Goal: Use online tool/utility: Utilize a website feature to perform a specific function

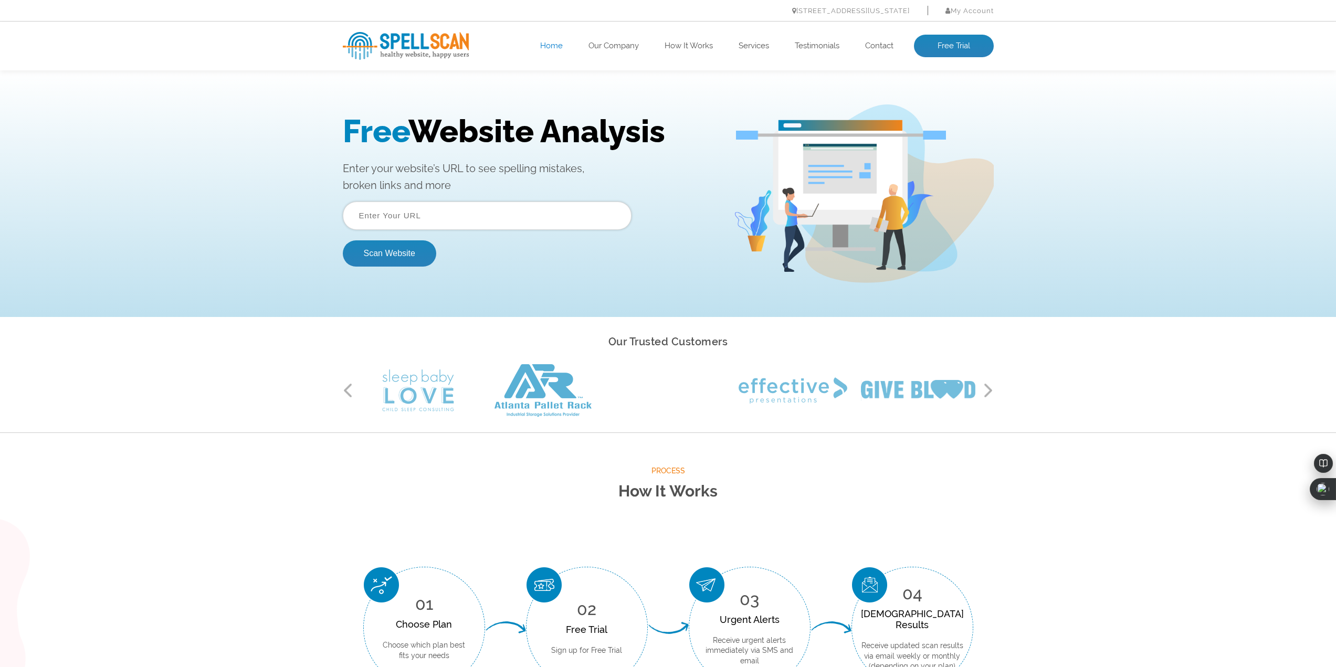
click at [426, 212] on input "text" at bounding box center [487, 216] width 289 height 28
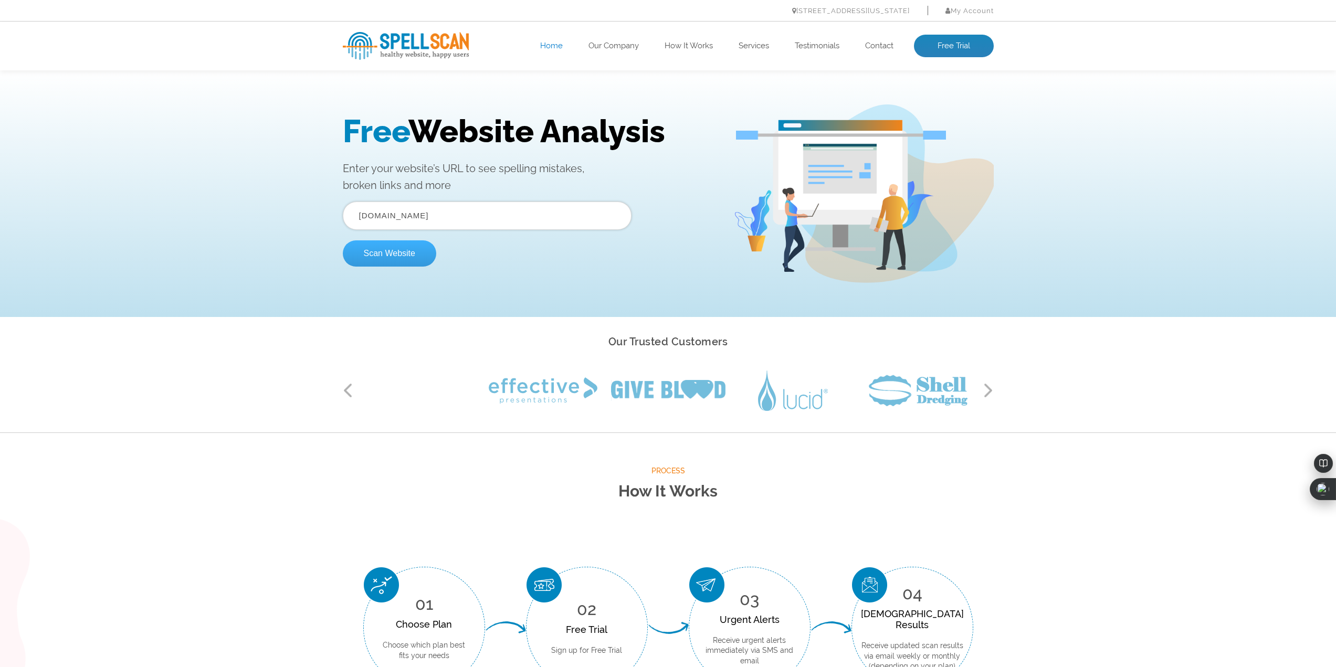
type input "[DOMAIN_NAME]"
click at [364, 251] on button "Scan Website" at bounding box center [389, 253] width 93 height 26
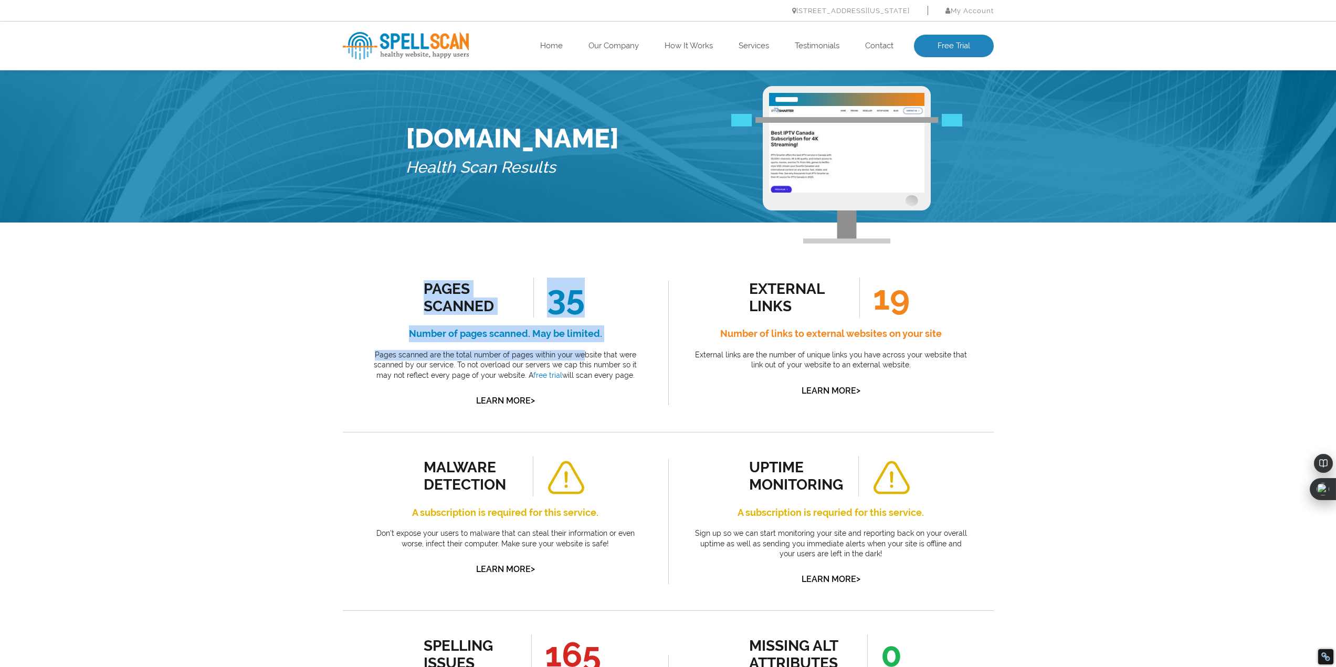
drag, startPoint x: 424, startPoint y: 288, endPoint x: 685, endPoint y: 372, distance: 274.3
click at [587, 354] on div "Pages Scanned 35 Number of pages scanned. May be limited. Pages scanned are the…" at bounding box center [505, 343] width 278 height 131
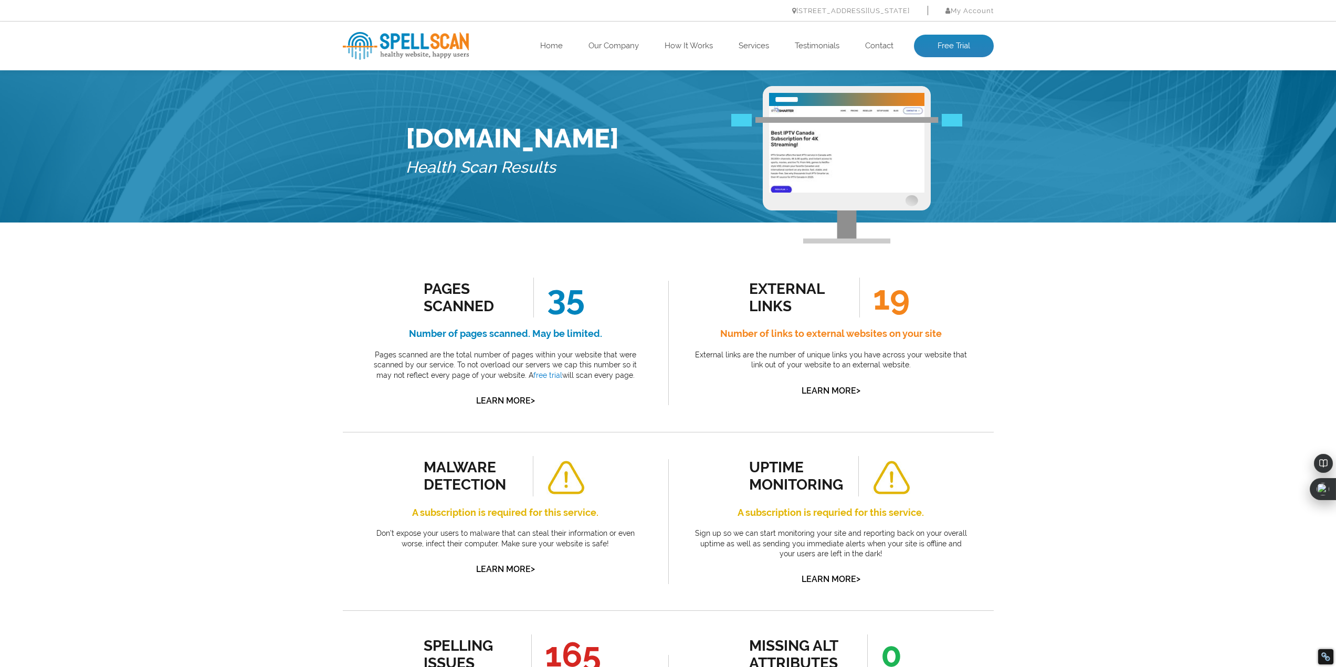
click at [706, 370] on p "External links are the number of unique links you have across your website that…" at bounding box center [831, 360] width 278 height 20
drag, startPoint x: 743, startPoint y: 271, endPoint x: 801, endPoint y: 279, distance: 58.7
click at [801, 279] on div "external links 19 Number of links to external websites on your site External li…" at bounding box center [831, 343] width 326 height 178
click at [794, 266] on div at bounding box center [794, 266] width 0 height 0
click at [694, 360] on p "External links are the number of unique links you have across your website that…" at bounding box center [831, 360] width 278 height 20
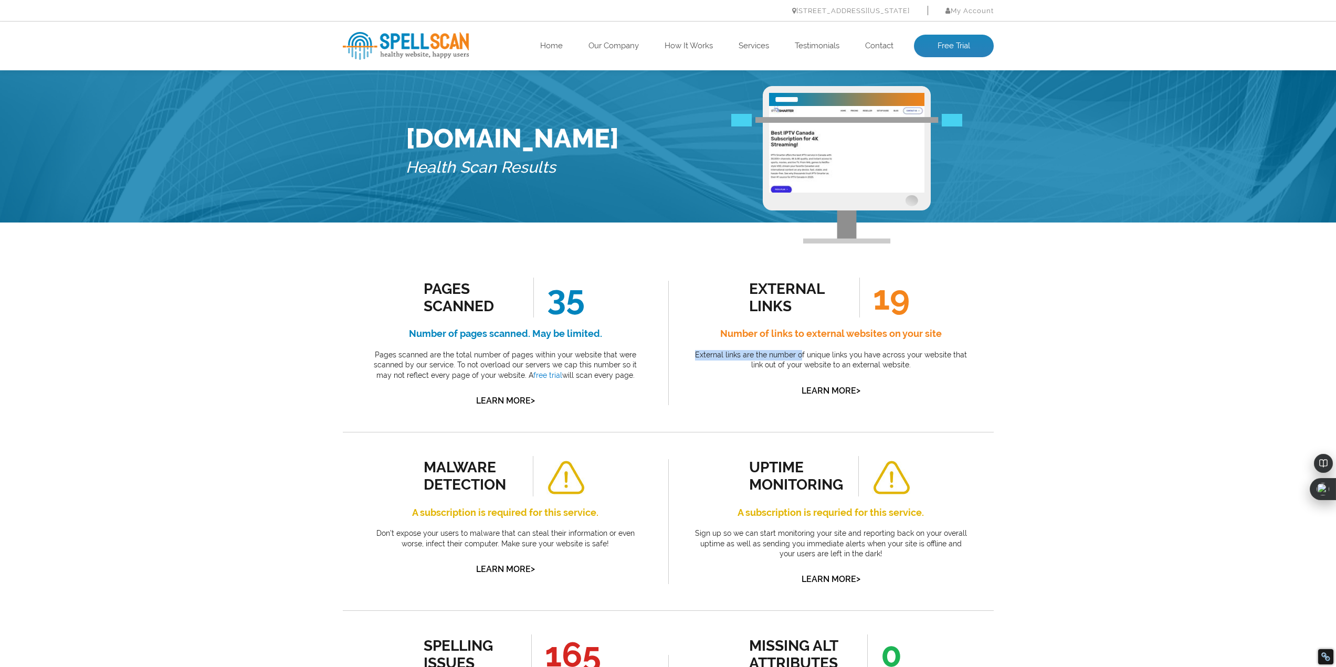
drag, startPoint x: 699, startPoint y: 358, endPoint x: 862, endPoint y: 357, distance: 162.2
click at [809, 358] on p "External links are the number of unique links you have across your website that…" at bounding box center [831, 360] width 278 height 20
click at [866, 357] on p "External links are the number of unique links you have across your website that…" at bounding box center [831, 360] width 278 height 20
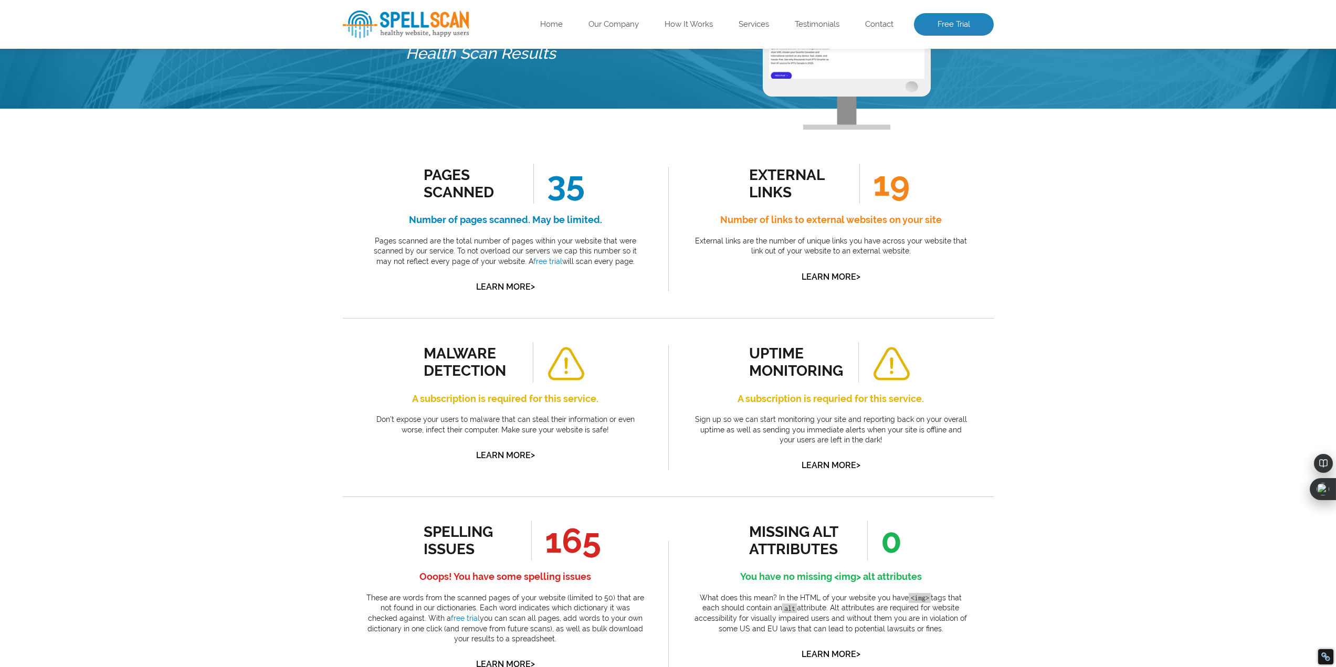
scroll to position [210, 0]
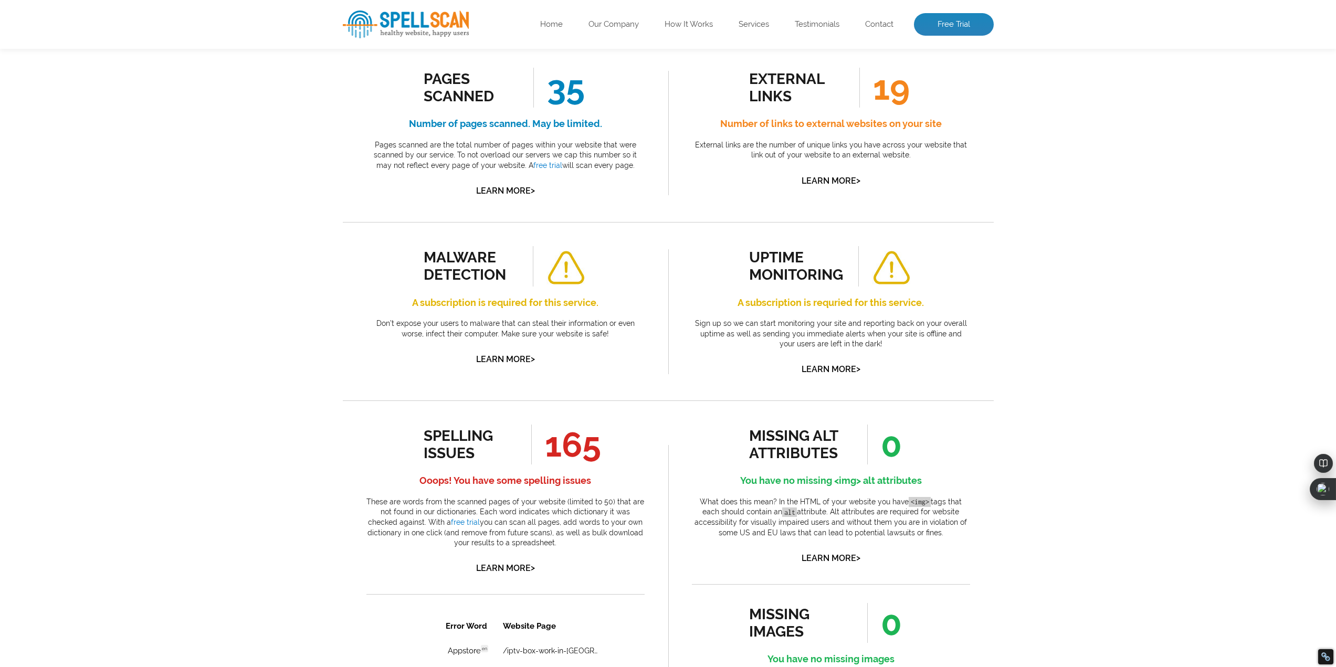
drag, startPoint x: 380, startPoint y: 270, endPoint x: 390, endPoint y: 270, distance: 9.5
click at [390, 270] on div "malware detection A subscription is required for this service. Don’t expose you…" at bounding box center [505, 306] width 278 height 121
drag, startPoint x: 387, startPoint y: 256, endPoint x: 501, endPoint y: 259, distance: 114.5
click at [501, 259] on div "malware detection A subscription is required for this service. Don’t expose you…" at bounding box center [505, 306] width 278 height 121
click at [497, 263] on div "malware detection" at bounding box center [471, 266] width 95 height 35
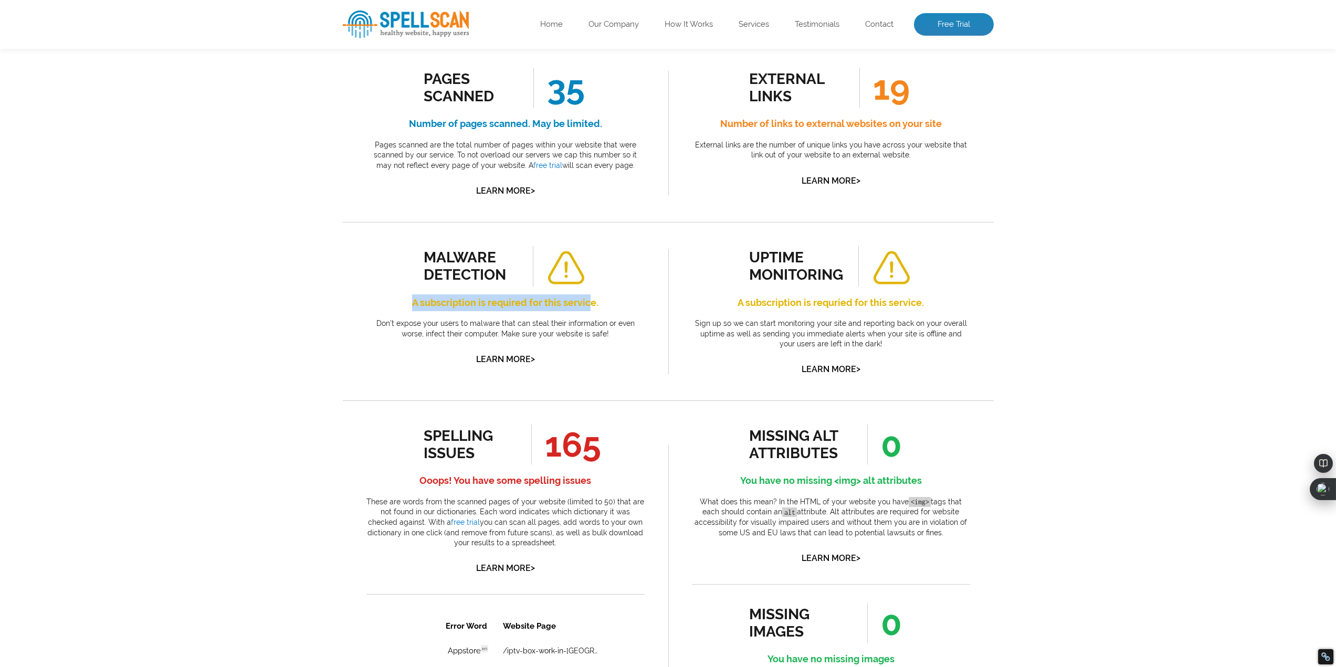
drag, startPoint x: 405, startPoint y: 298, endPoint x: 598, endPoint y: 299, distance: 192.7
click at [597, 298] on h4 "A subscription is required for this service." at bounding box center [505, 303] width 278 height 17
click at [538, 338] on p "Don’t expose your users to malware that can steal their information or even wor…" at bounding box center [505, 329] width 278 height 20
drag, startPoint x: 370, startPoint y: 327, endPoint x: 642, endPoint y: 326, distance: 272.5
click at [628, 327] on p "Don’t expose your users to malware that can steal their information or even wor…" at bounding box center [505, 329] width 278 height 20
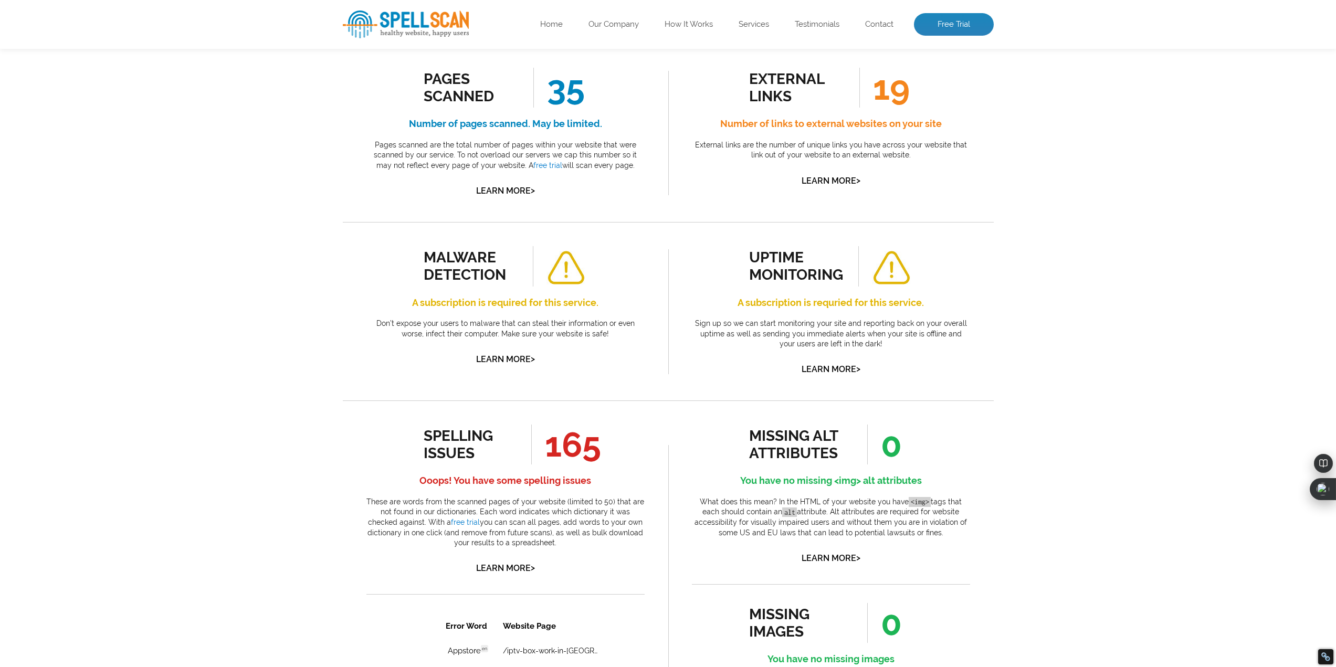
click at [642, 326] on p "Don’t expose your users to malware that can steal their information or even wor…" at bounding box center [505, 329] width 278 height 20
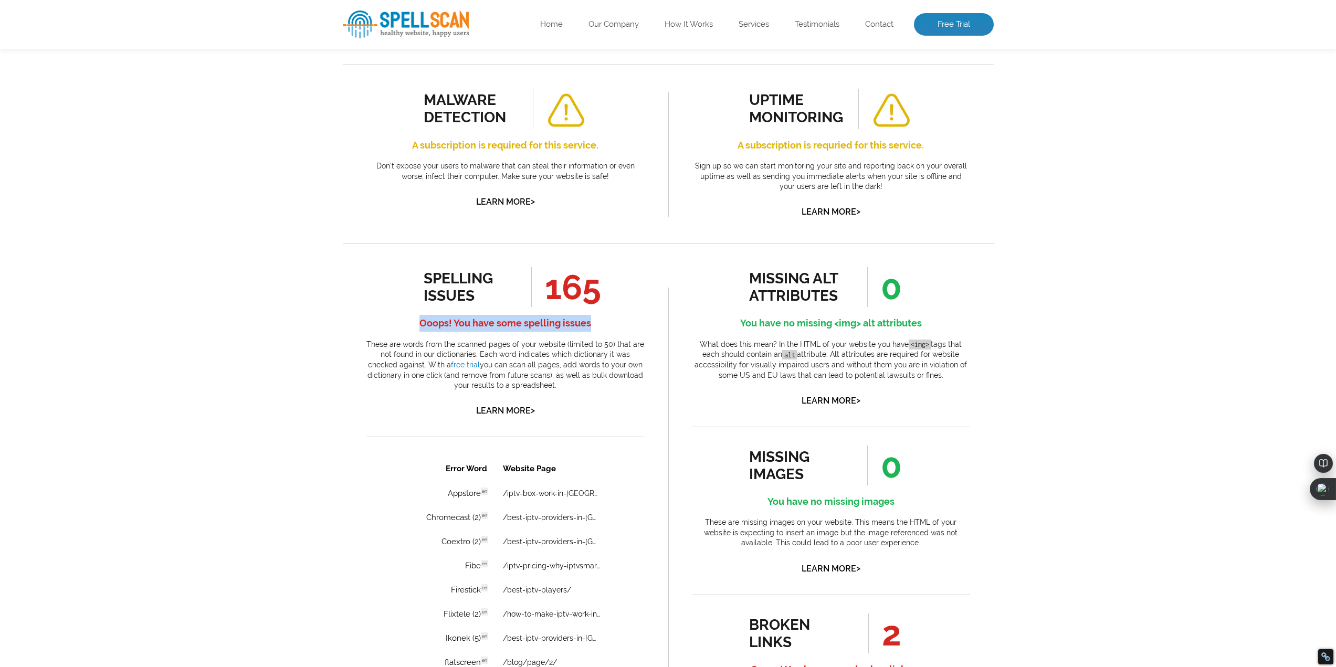
drag, startPoint x: 373, startPoint y: 311, endPoint x: 615, endPoint y: 316, distance: 242.1
click at [615, 316] on div "spelling issues 165 Ooops! You have some spelling issues These are words from t…" at bounding box center [505, 342] width 278 height 151
click at [615, 316] on h4 "Ooops! You have some spelling issues" at bounding box center [505, 323] width 278 height 17
click at [616, 339] on div "spelling issues 165 Ooops! You have some spelling issues These are words from t…" at bounding box center [505, 342] width 278 height 151
drag, startPoint x: 423, startPoint y: 339, endPoint x: 607, endPoint y: 345, distance: 184.4
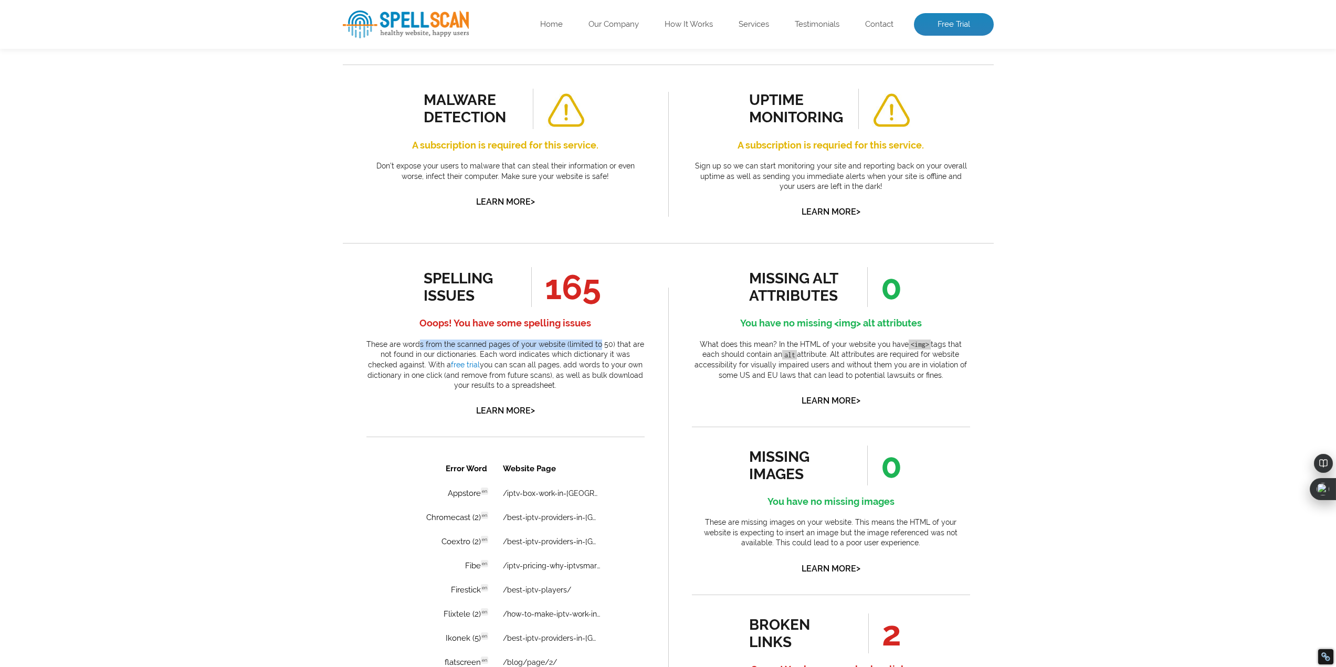
click at [605, 346] on div "spelling issues 165 Ooops! You have some spelling issues These are words from t…" at bounding box center [505, 342] width 278 height 151
drag, startPoint x: 612, startPoint y: 345, endPoint x: 619, endPoint y: 345, distance: 6.8
click at [613, 345] on p "These are words from the scanned pages of your website (limited to 50) that are…" at bounding box center [505, 365] width 278 height 51
drag, startPoint x: 621, startPoint y: 346, endPoint x: 647, endPoint y: 348, distance: 26.3
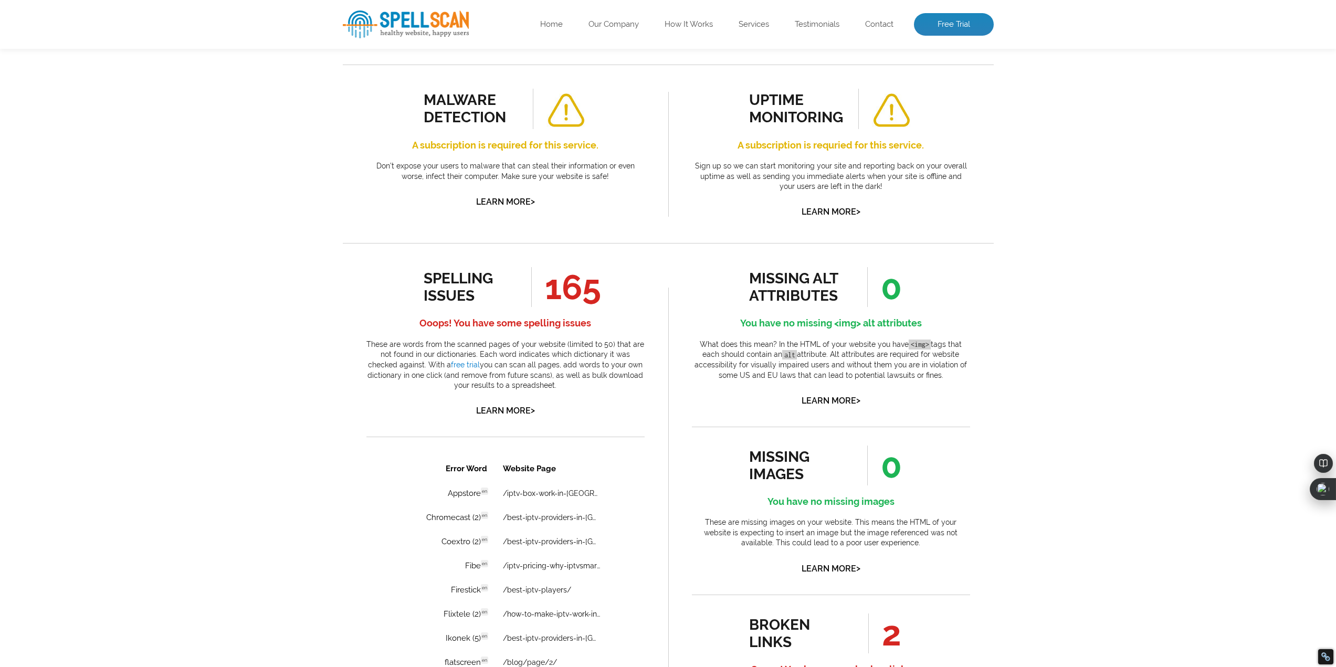
click at [616, 369] on p "These are words from the scanned pages of your website (limited to 50) that are…" at bounding box center [505, 365] width 278 height 51
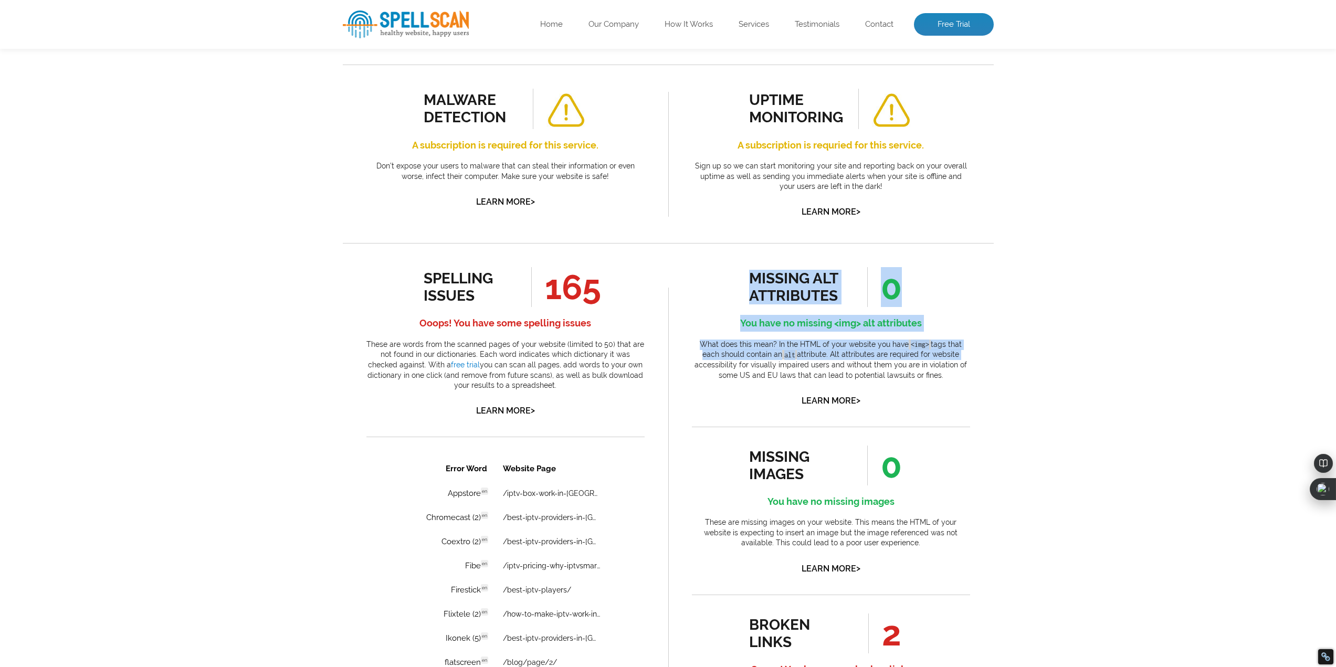
drag, startPoint x: 835, startPoint y: 298, endPoint x: 1174, endPoint y: 355, distance: 344.0
click at [1174, 355] on div "Pages Scanned 35 Number of pages scanned. May be limited. Pages scanned are the…" at bounding box center [668, 504] width 1336 height 1298
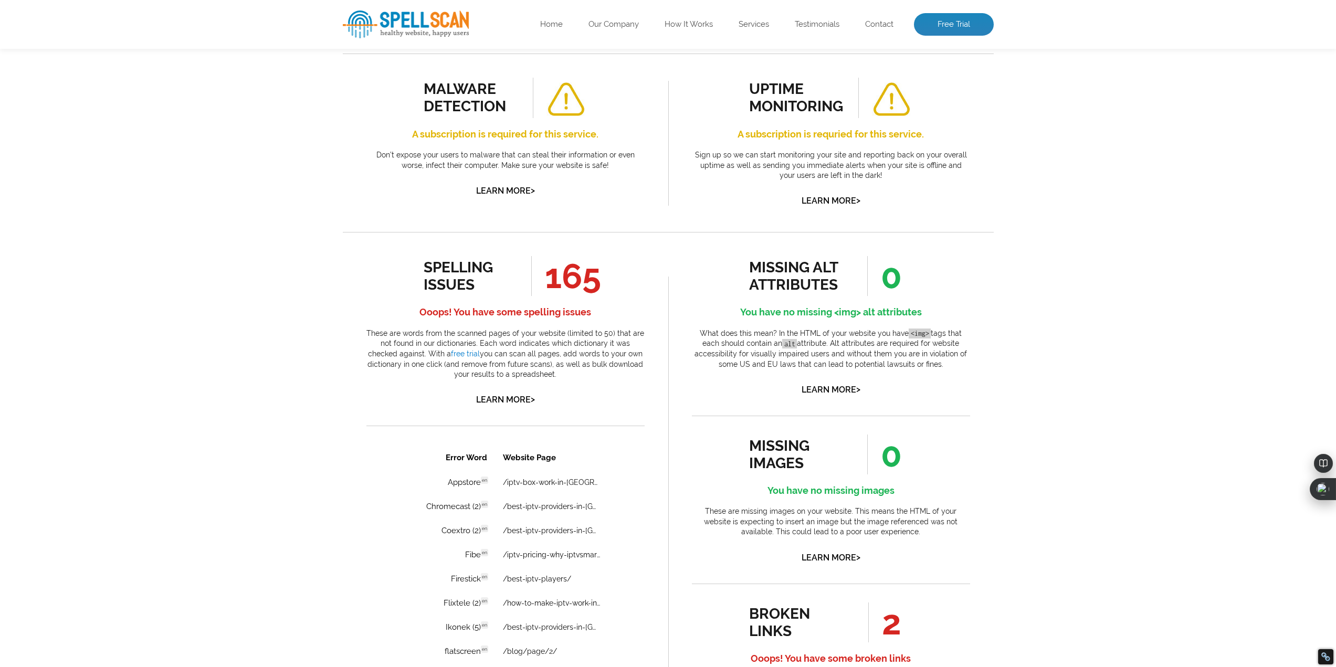
scroll to position [683, 0]
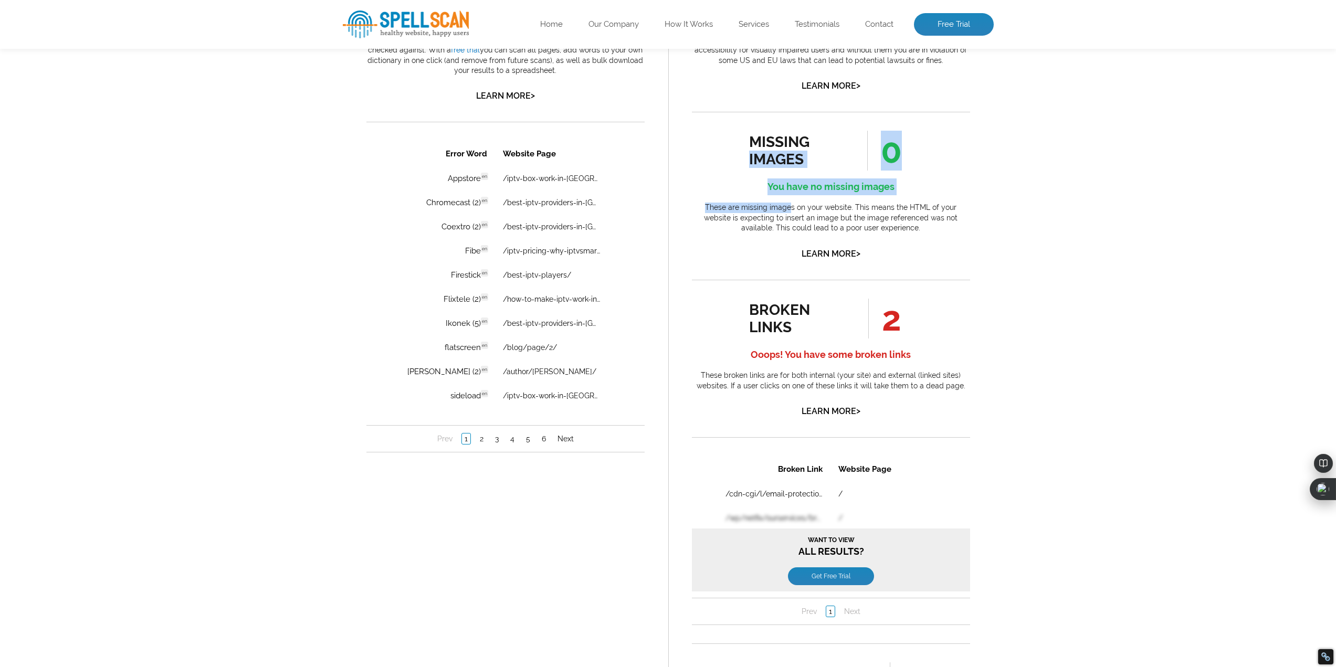
drag, startPoint x: 715, startPoint y: 166, endPoint x: 854, endPoint y: 216, distance: 147.5
click at [838, 214] on div "missing images 0 You have no missing images These are missing images on your we…" at bounding box center [831, 196] width 278 height 131
drag, startPoint x: 893, startPoint y: 222, endPoint x: 904, endPoint y: 238, distance: 19.7
click at [893, 223] on p "These are missing images on your website. This means the HTML of your website i…" at bounding box center [831, 218] width 278 height 31
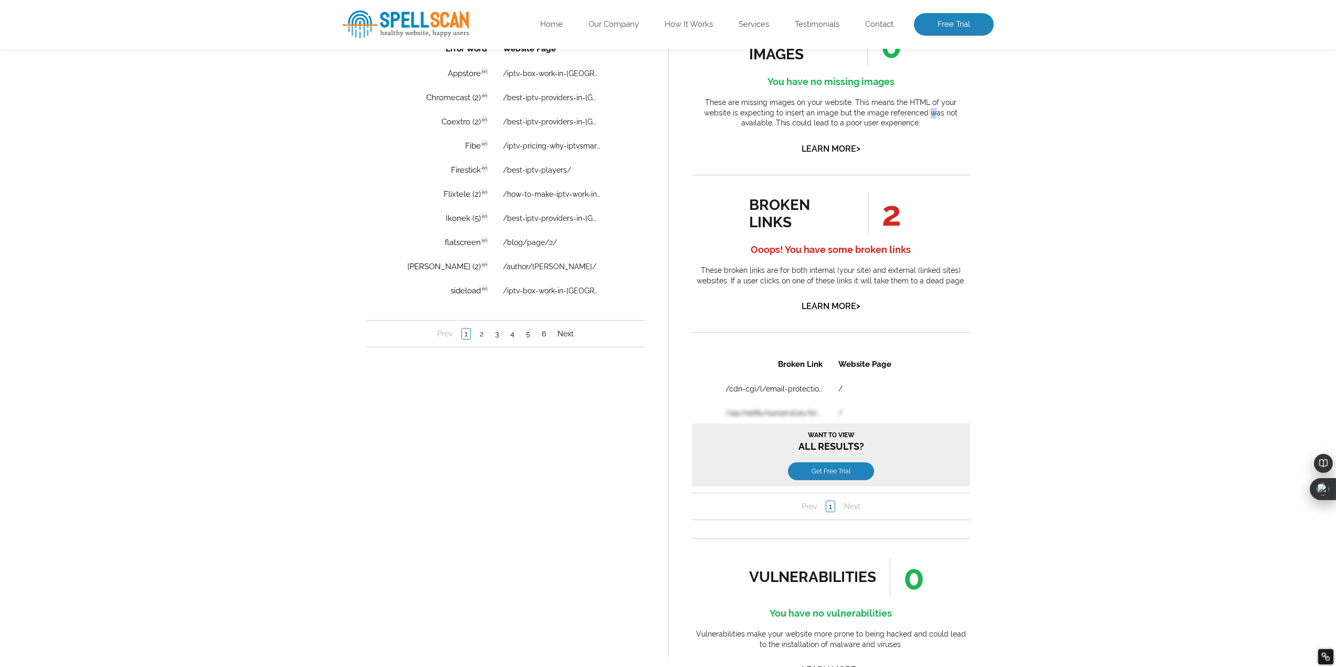
scroll to position [998, 0]
